Goal: Information Seeking & Learning: Learn about a topic

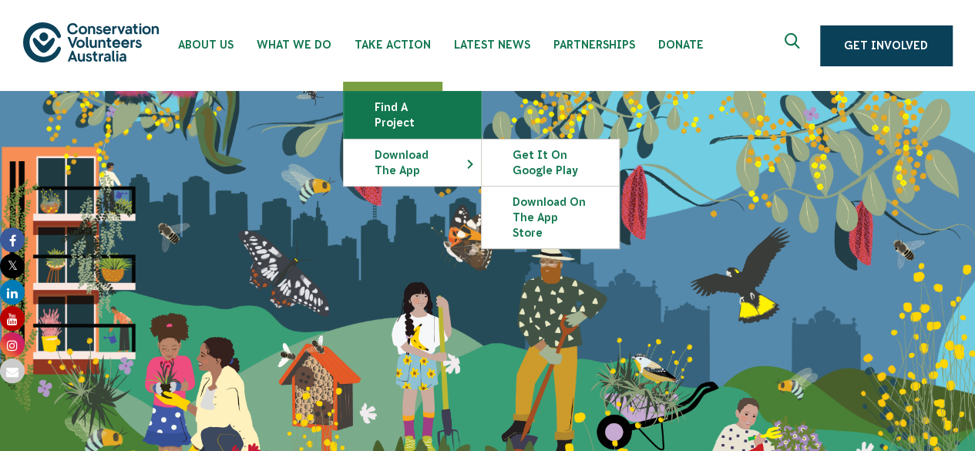
click at [408, 111] on link "Find a project" at bounding box center [412, 115] width 137 height 46
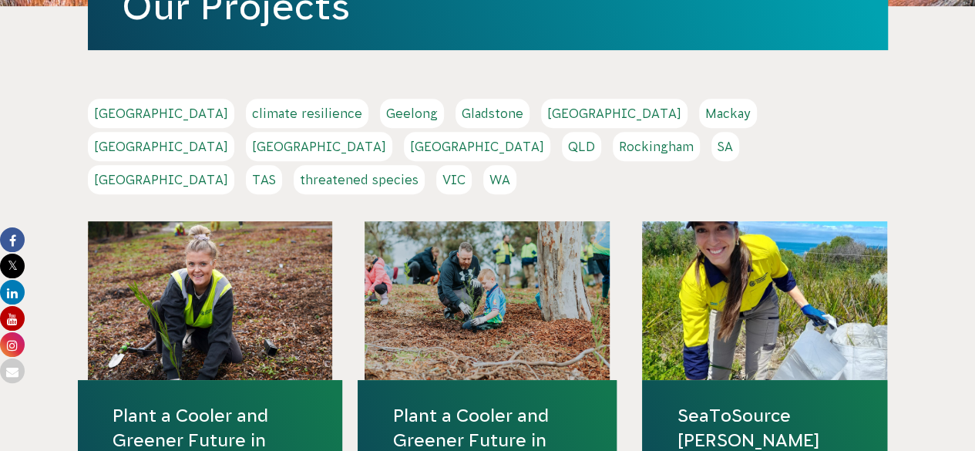
scroll to position [284, 0]
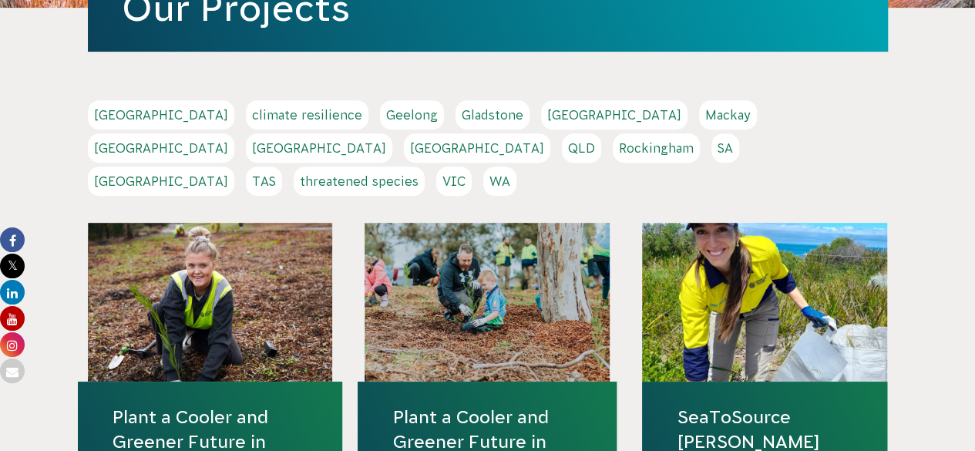
click at [712, 155] on link "SA" at bounding box center [726, 147] width 28 height 29
click at [517, 167] on link "WA" at bounding box center [499, 181] width 33 height 29
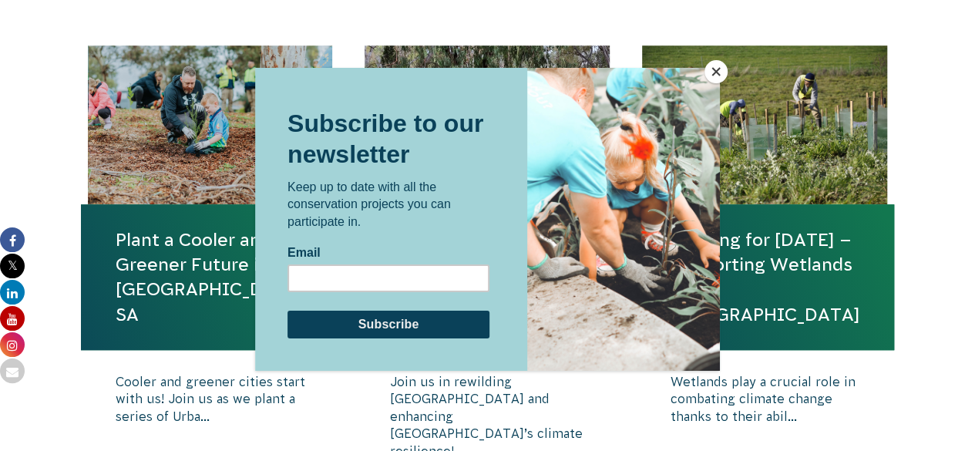
scroll to position [546, 0]
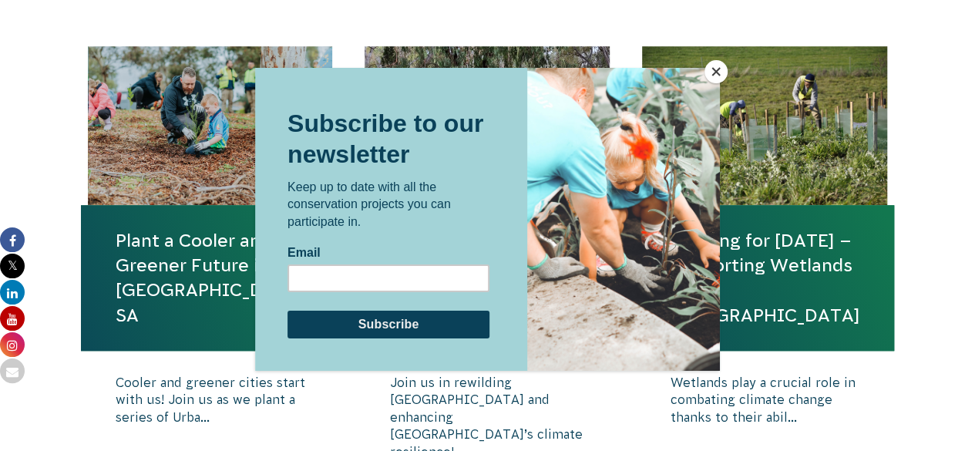
click at [715, 76] on button "Close" at bounding box center [716, 71] width 23 height 23
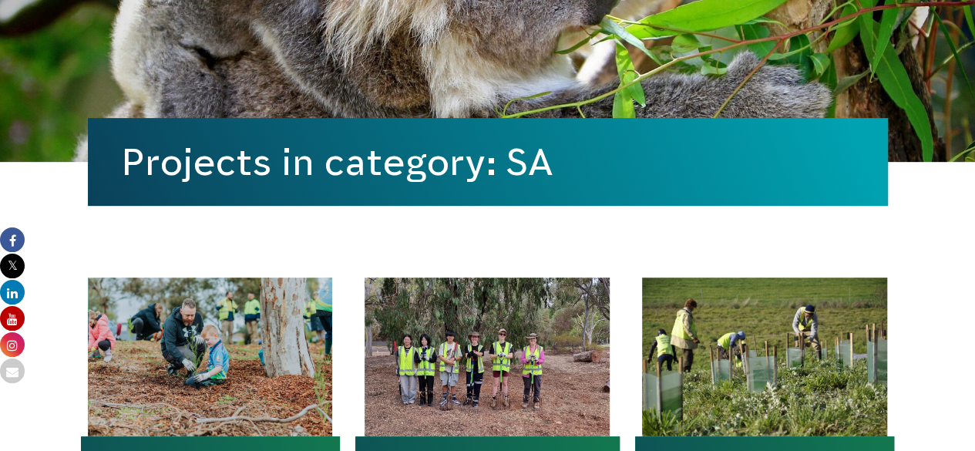
scroll to position [312, 0]
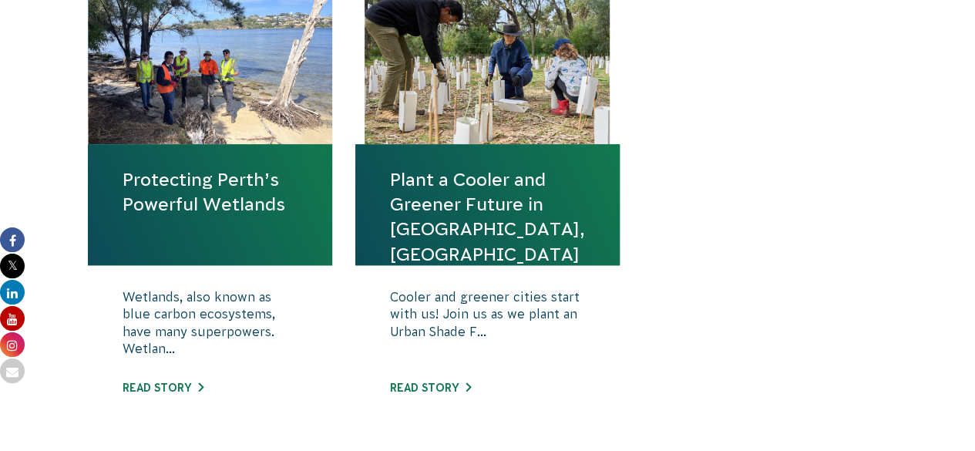
scroll to position [608, 0]
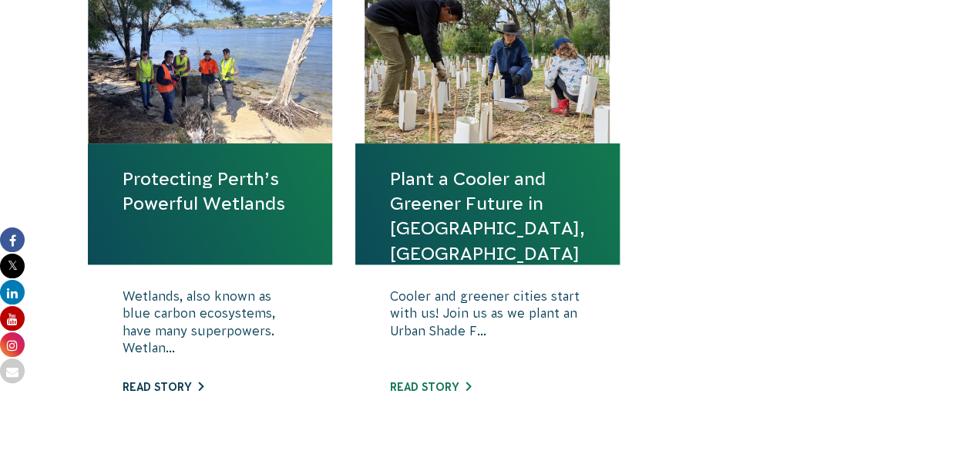
click at [187, 382] on link "Read story" at bounding box center [163, 387] width 81 height 12
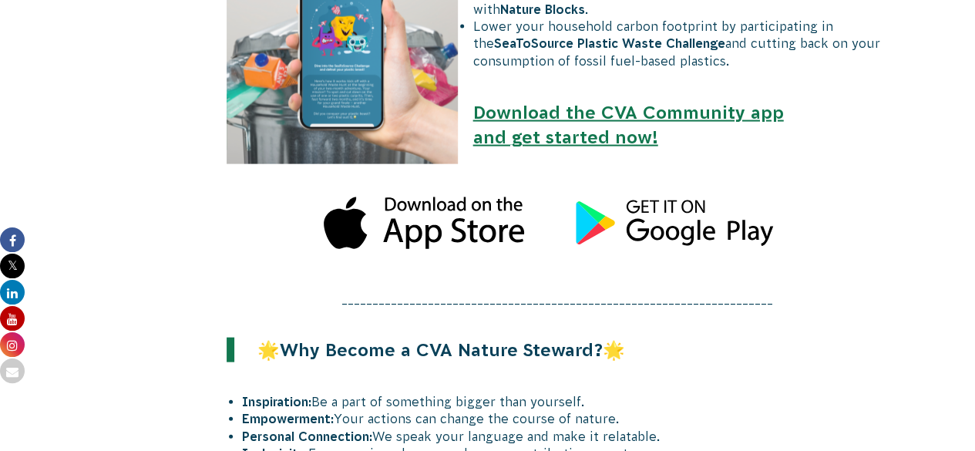
scroll to position [1575, 0]
